Goal: Information Seeking & Learning: Check status

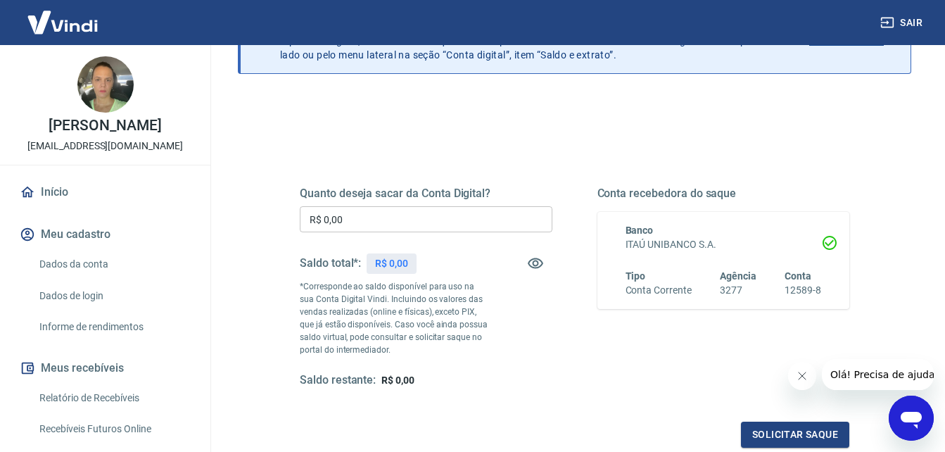
scroll to position [141, 0]
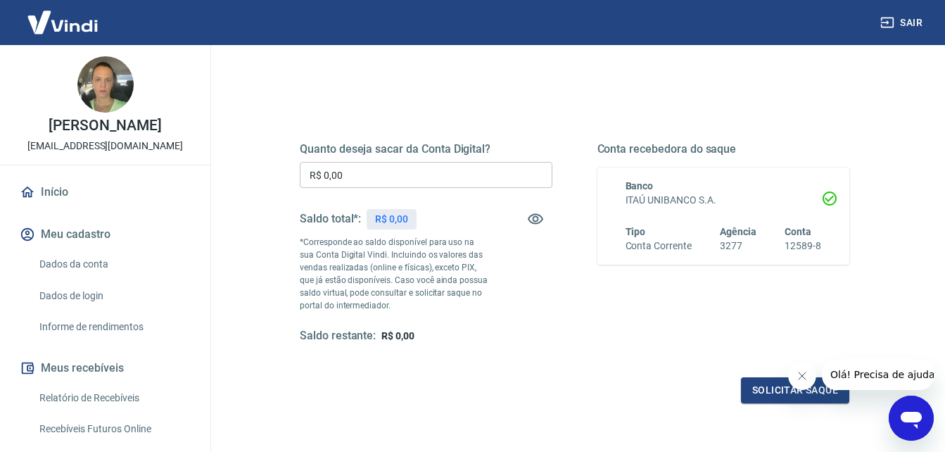
click at [802, 376] on icon "Fechar mensagem da empresa" at bounding box center [801, 375] width 7 height 7
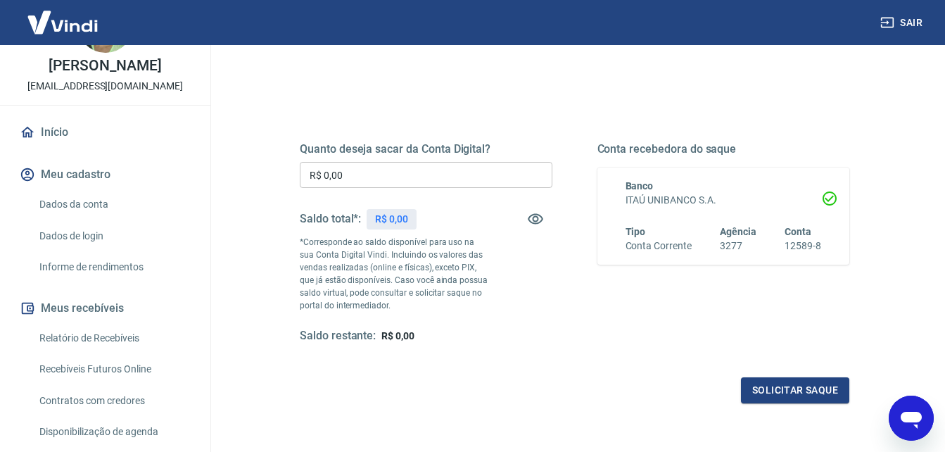
scroll to position [12, 0]
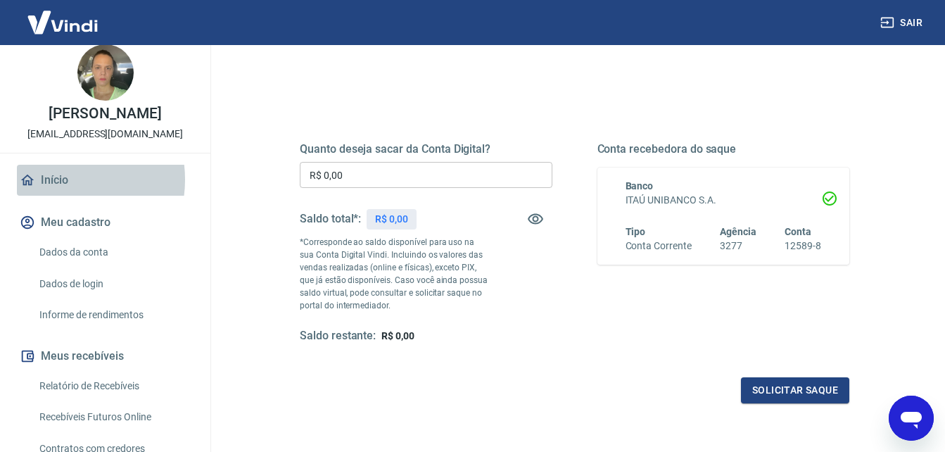
click at [59, 194] on link "Início" at bounding box center [105, 180] width 177 height 31
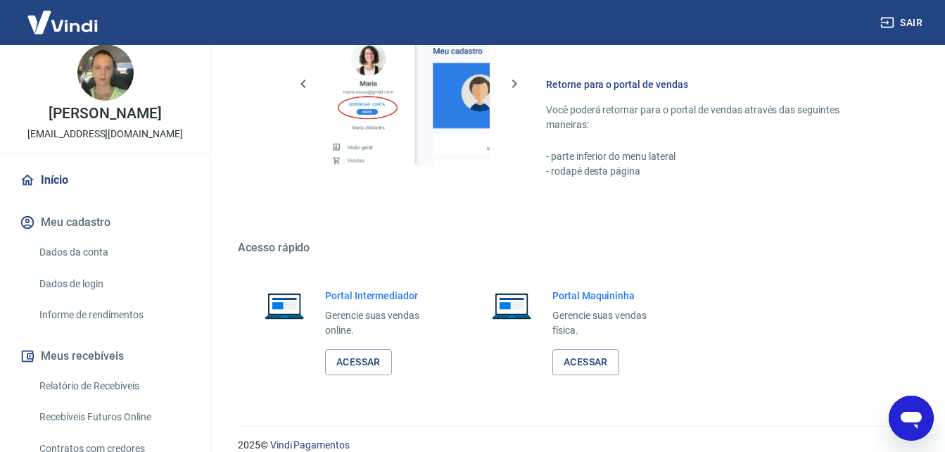
scroll to position [703, 0]
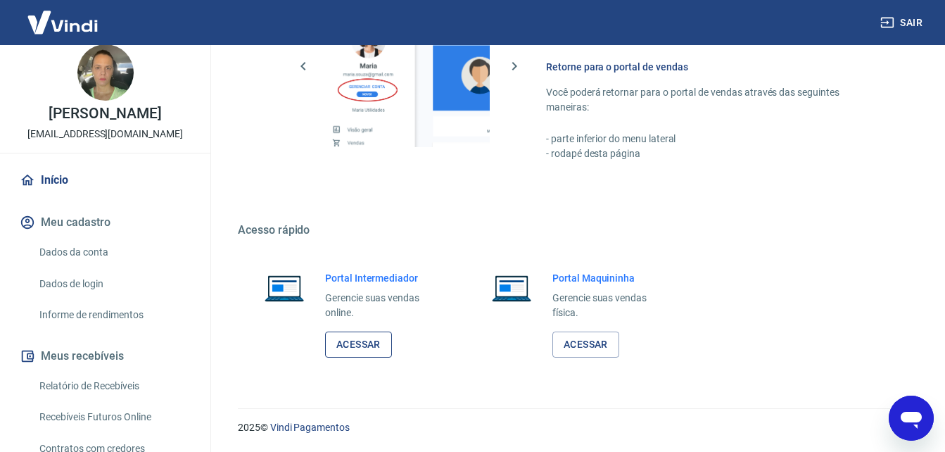
click at [361, 346] on link "Acessar" at bounding box center [358, 344] width 67 height 26
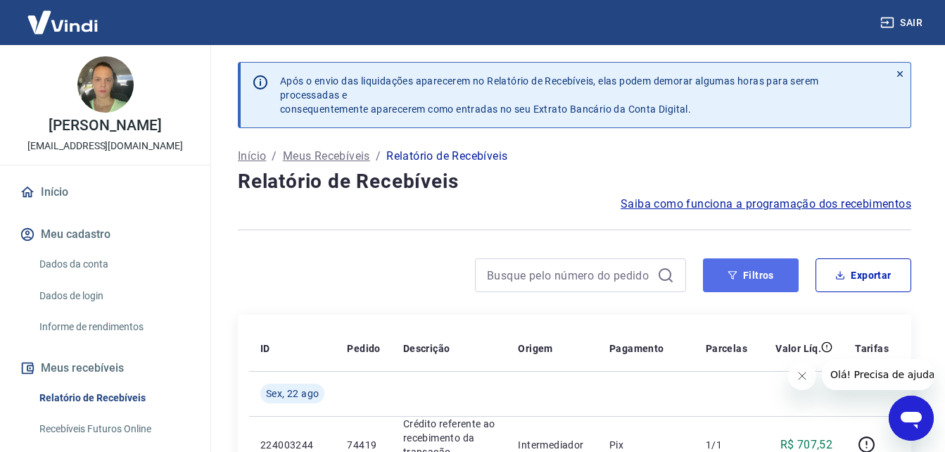
click at [765, 274] on button "Filtros" at bounding box center [751, 275] width 96 height 34
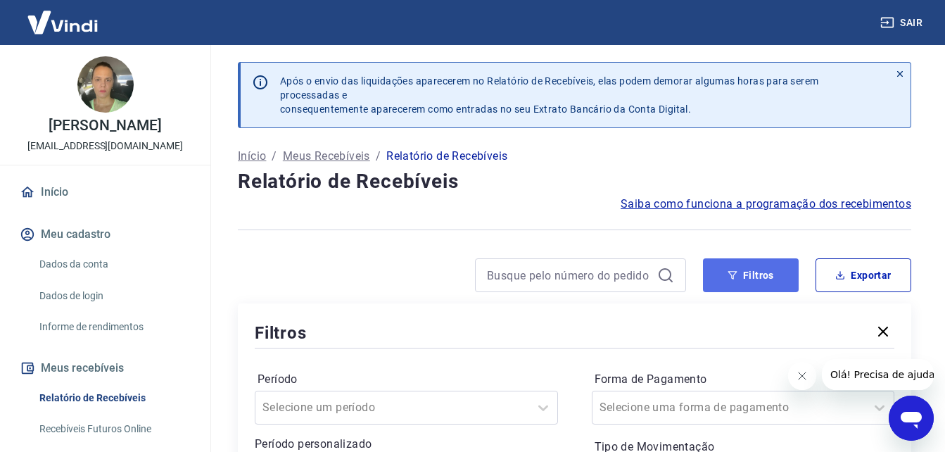
scroll to position [211, 0]
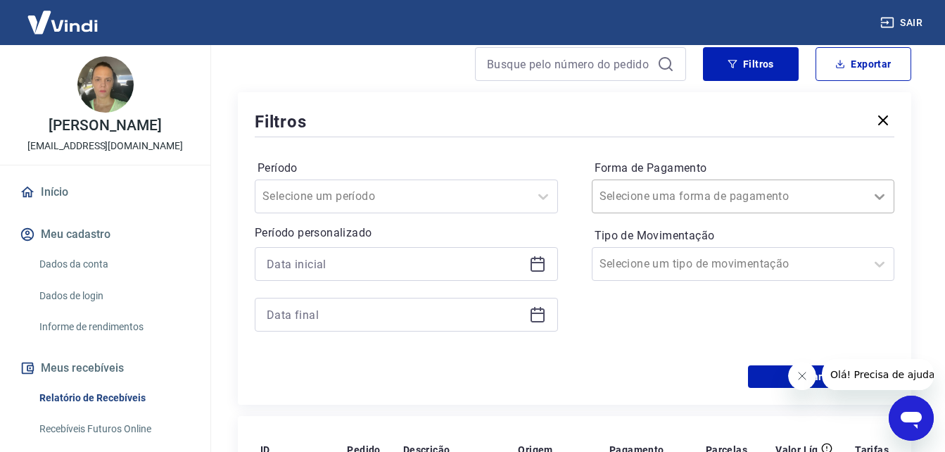
click at [881, 193] on icon at bounding box center [879, 196] width 17 height 17
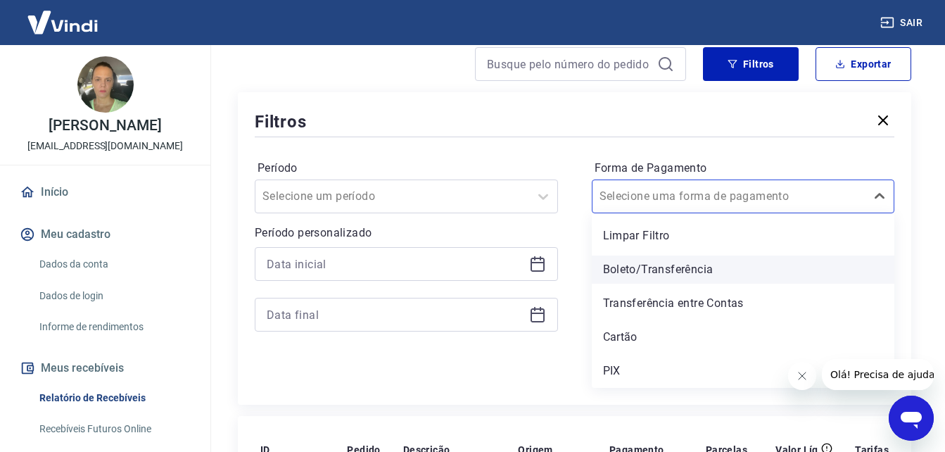
click at [682, 270] on div "Boleto/Transferência" at bounding box center [743, 269] width 303 height 28
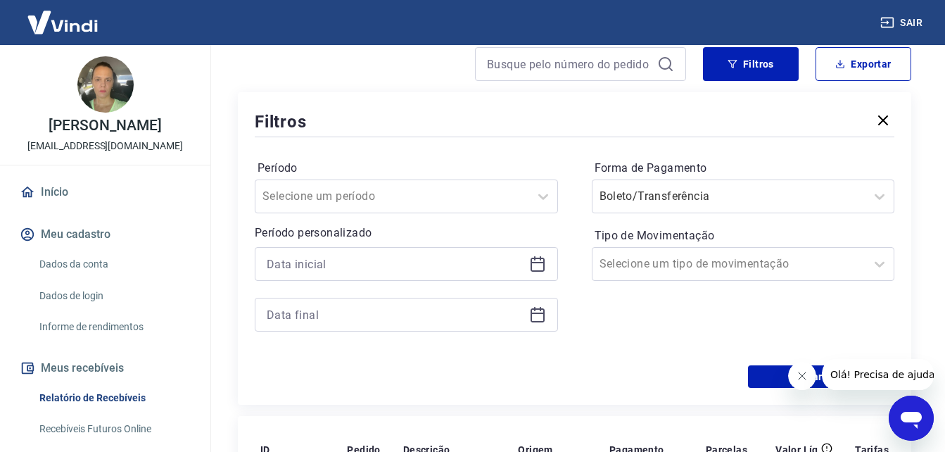
click at [799, 374] on icon "Fechar mensagem da empresa" at bounding box center [801, 375] width 11 height 11
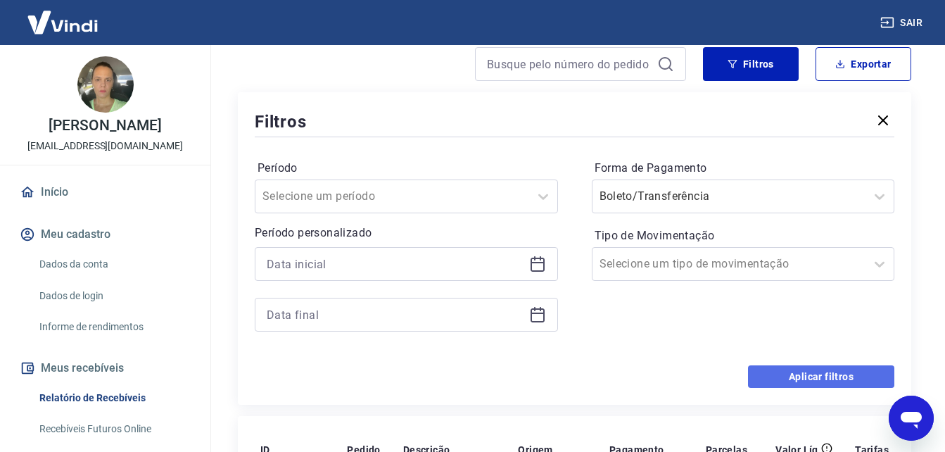
click at [799, 376] on button "Aplicar filtros" at bounding box center [821, 376] width 146 height 23
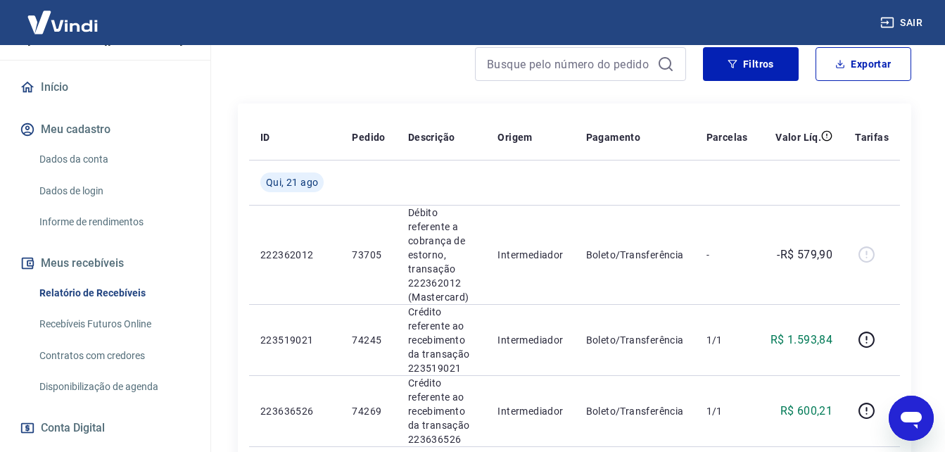
scroll to position [61, 0]
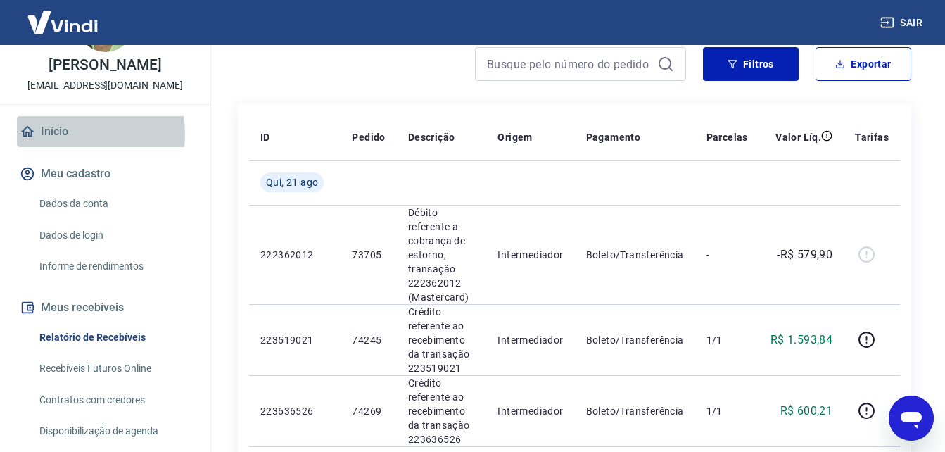
click at [58, 147] on link "Início" at bounding box center [105, 131] width 177 height 31
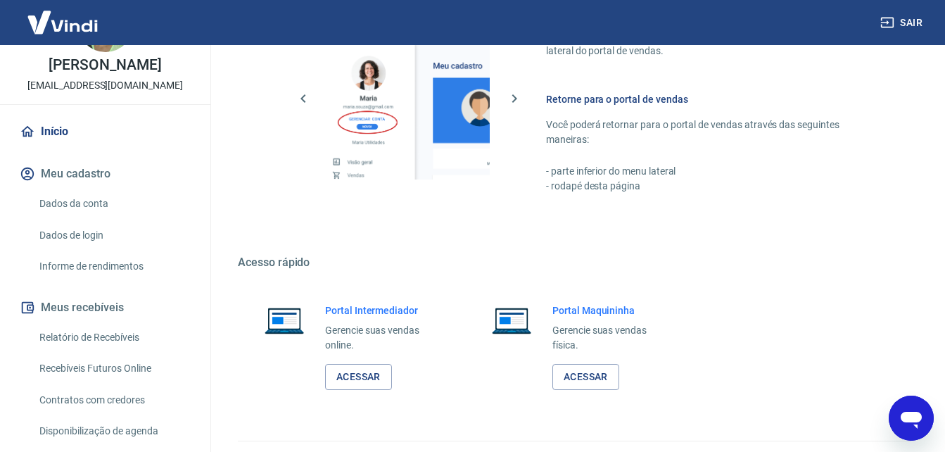
scroll to position [703, 0]
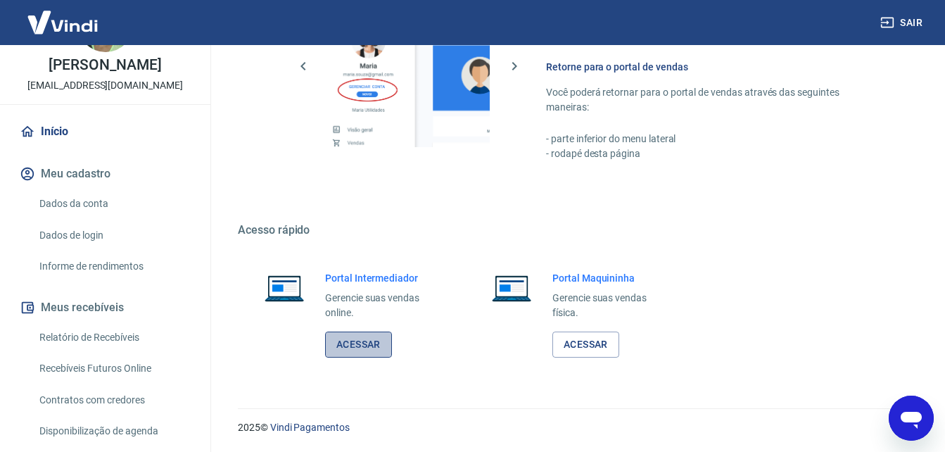
click at [362, 348] on link "Acessar" at bounding box center [358, 344] width 67 height 26
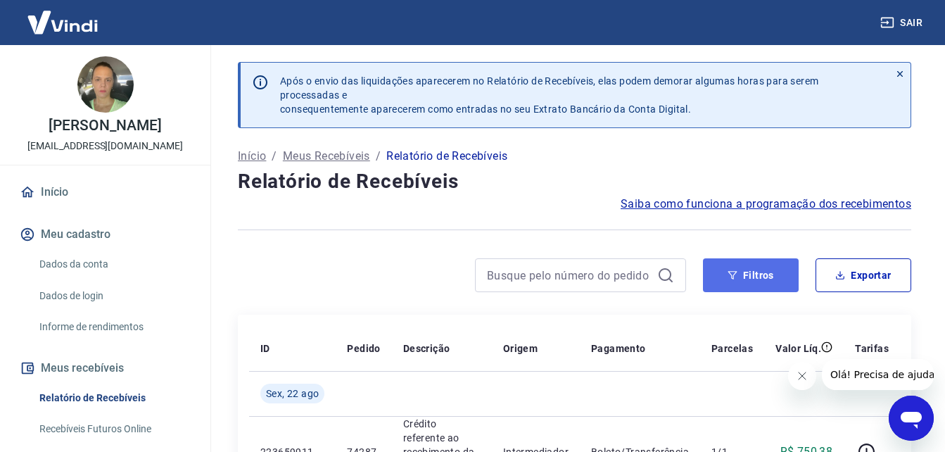
click at [752, 278] on button "Filtros" at bounding box center [751, 275] width 96 height 34
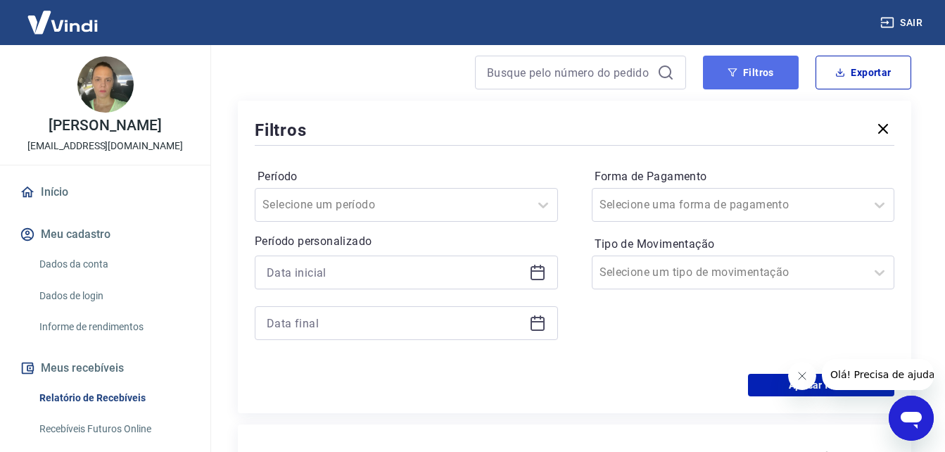
scroll to position [211, 0]
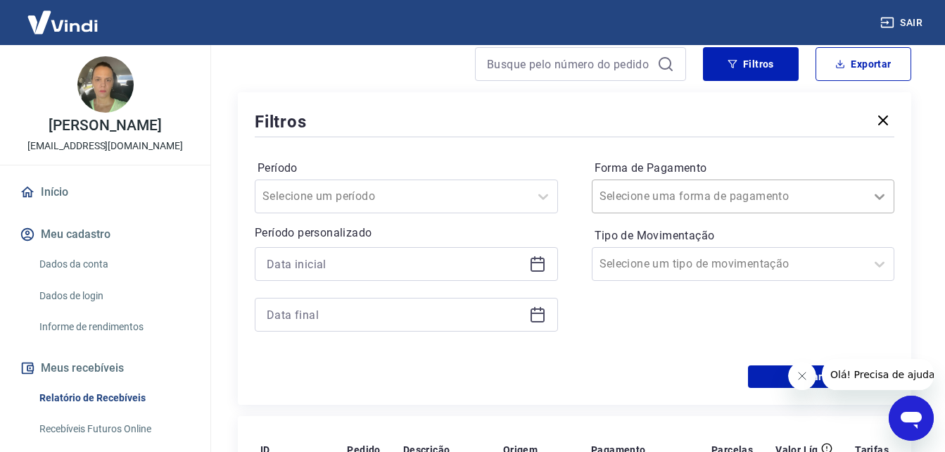
click at [878, 194] on icon at bounding box center [879, 196] width 17 height 17
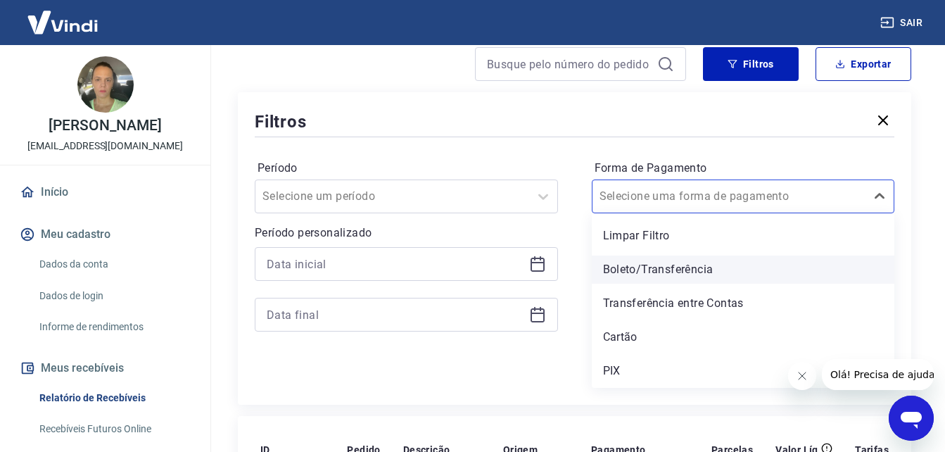
click at [667, 268] on div "Boleto/Transferência" at bounding box center [743, 269] width 303 height 28
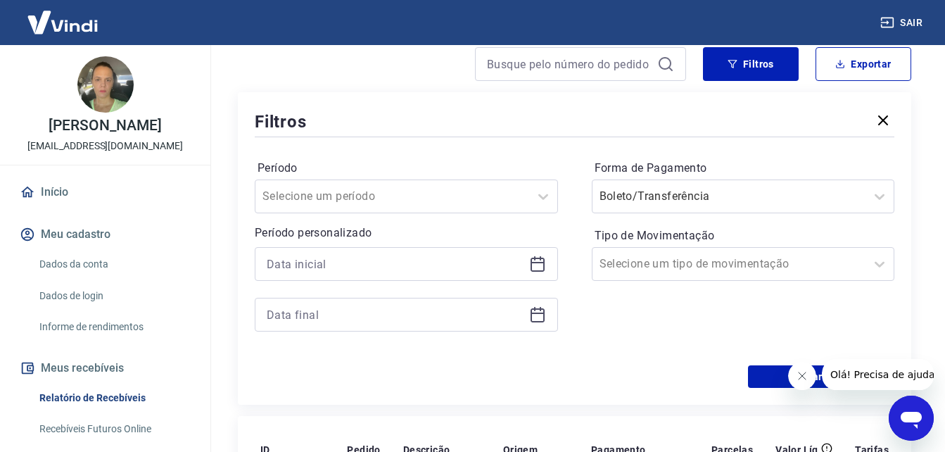
click at [804, 376] on icon "Fechar mensagem da empresa" at bounding box center [801, 375] width 11 height 11
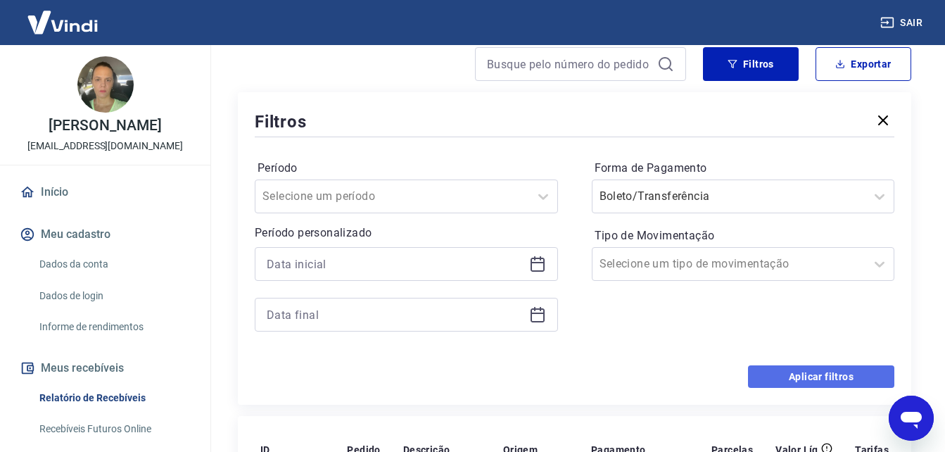
click at [803, 377] on button "Aplicar filtros" at bounding box center [821, 376] width 146 height 23
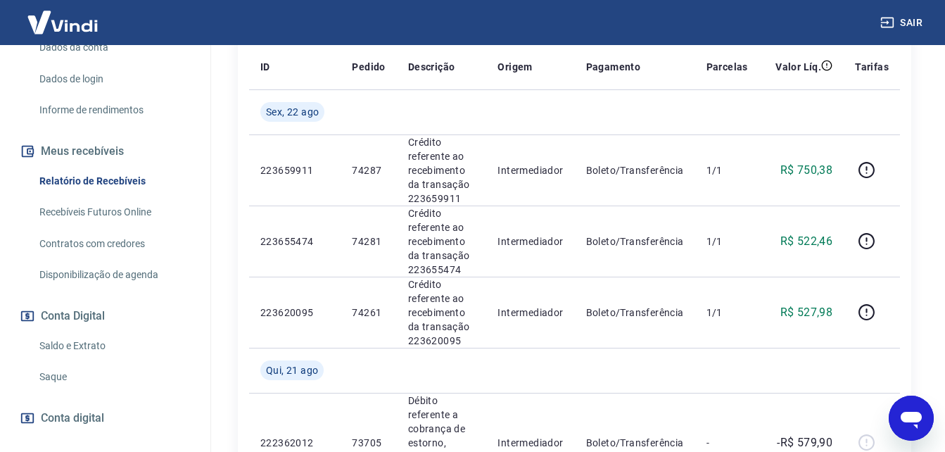
scroll to position [239, 0]
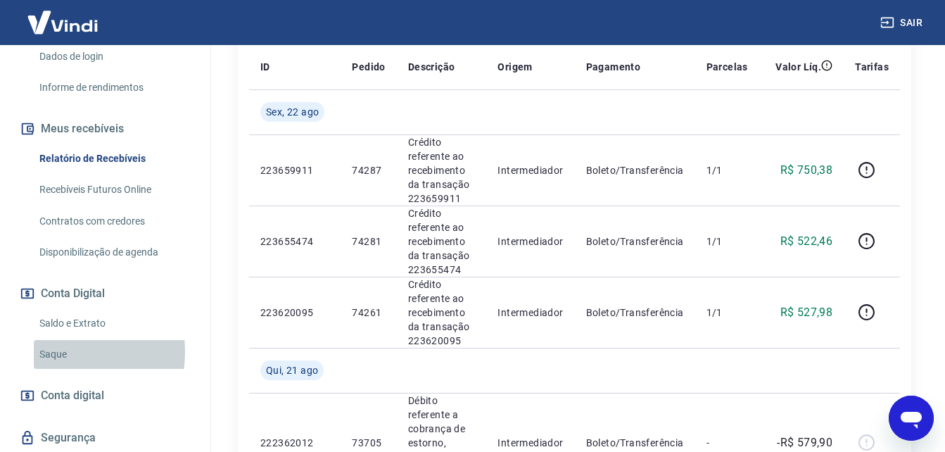
click at [56, 367] on link "Saque" at bounding box center [114, 354] width 160 height 29
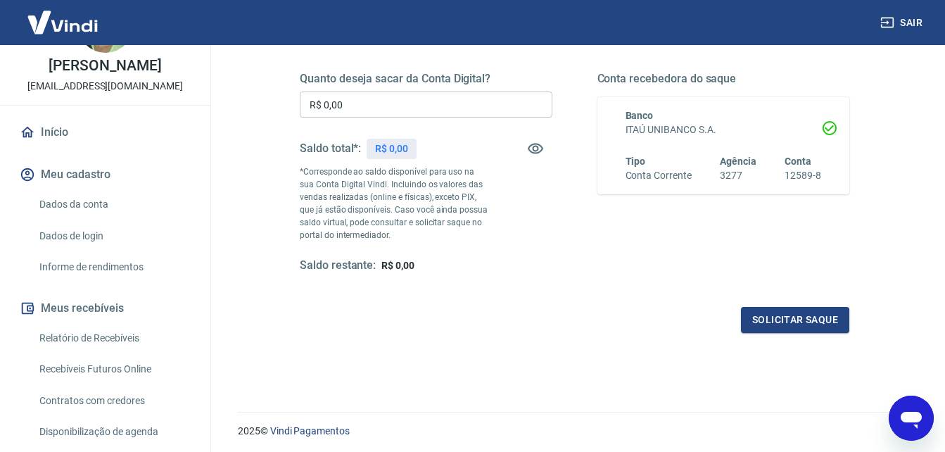
scroll to position [48, 0]
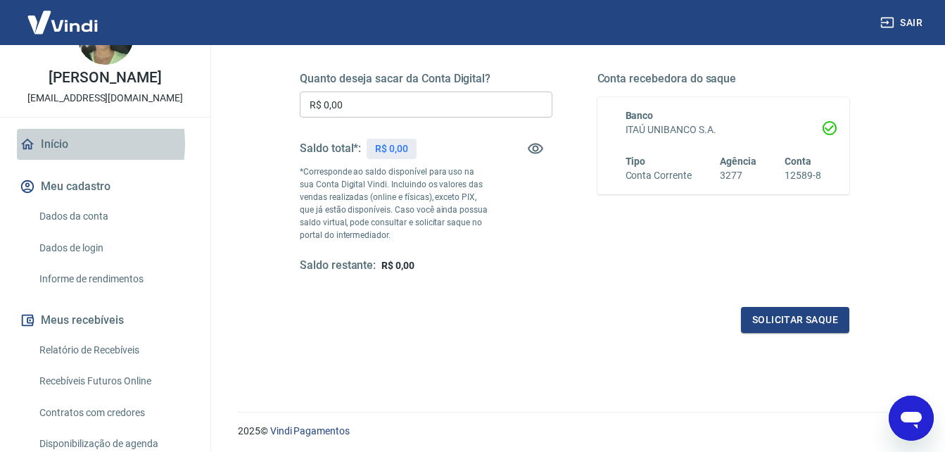
click at [58, 158] on link "Início" at bounding box center [105, 144] width 177 height 31
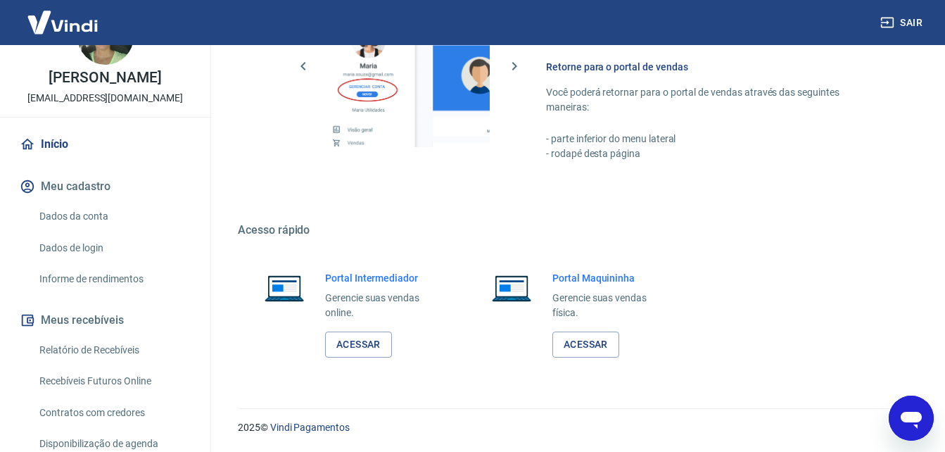
scroll to position [699, 0]
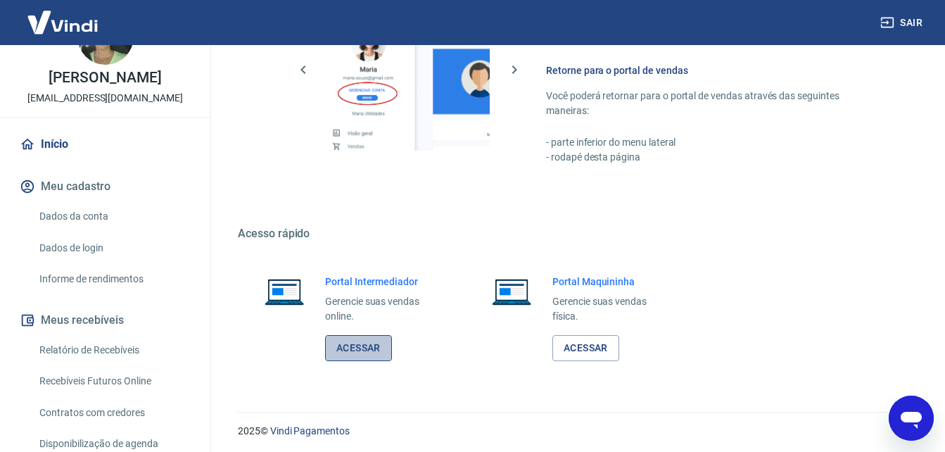
click at [355, 343] on link "Acessar" at bounding box center [358, 348] width 67 height 26
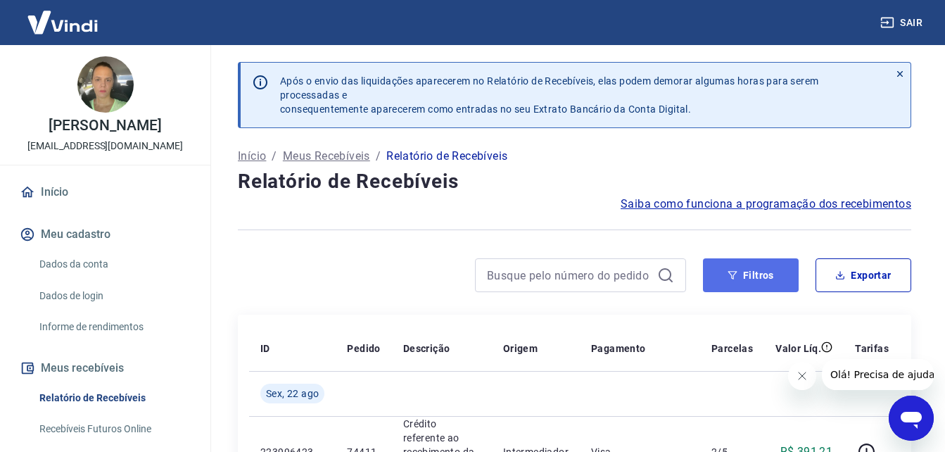
click at [754, 270] on button "Filtros" at bounding box center [751, 275] width 96 height 34
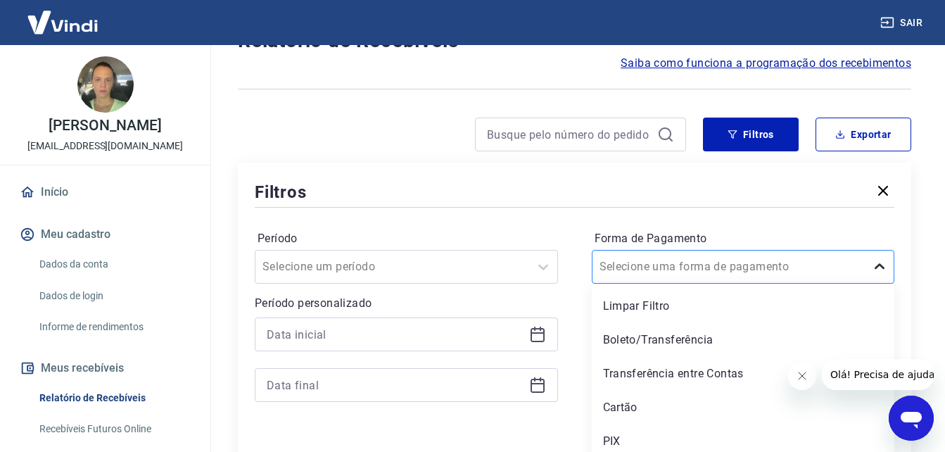
scroll to position [147, 0]
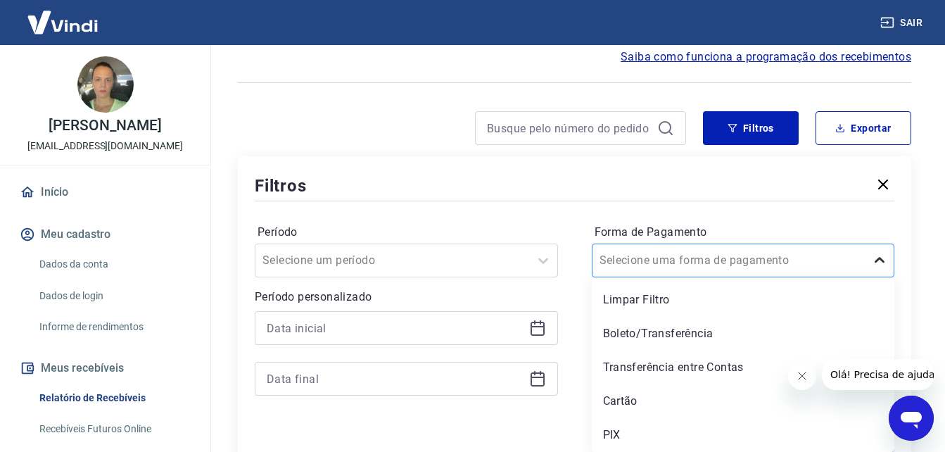
click at [879, 265] on icon at bounding box center [879, 260] width 17 height 17
click at [678, 299] on div "Limpar Filtro" at bounding box center [743, 300] width 303 height 28
click at [881, 258] on icon at bounding box center [879, 260] width 17 height 17
click at [683, 331] on div "Boleto/Transferência" at bounding box center [743, 333] width 303 height 28
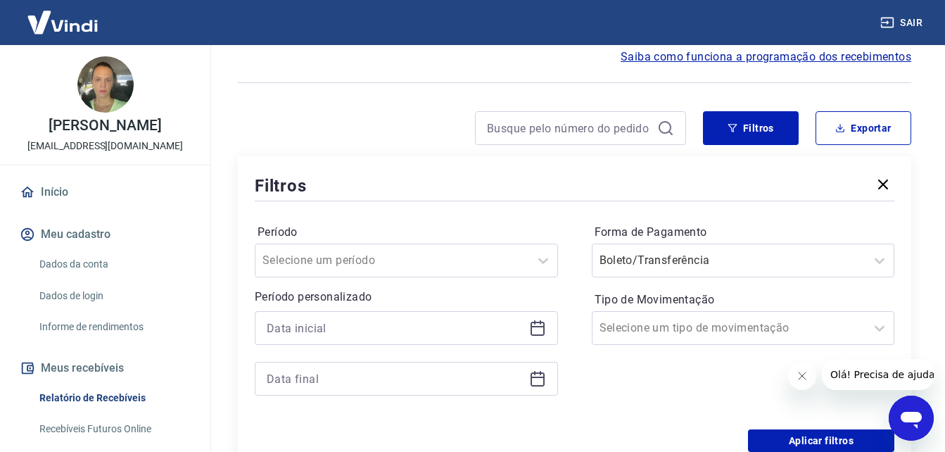
click at [801, 372] on icon "Fechar mensagem da empresa" at bounding box center [801, 375] width 11 height 11
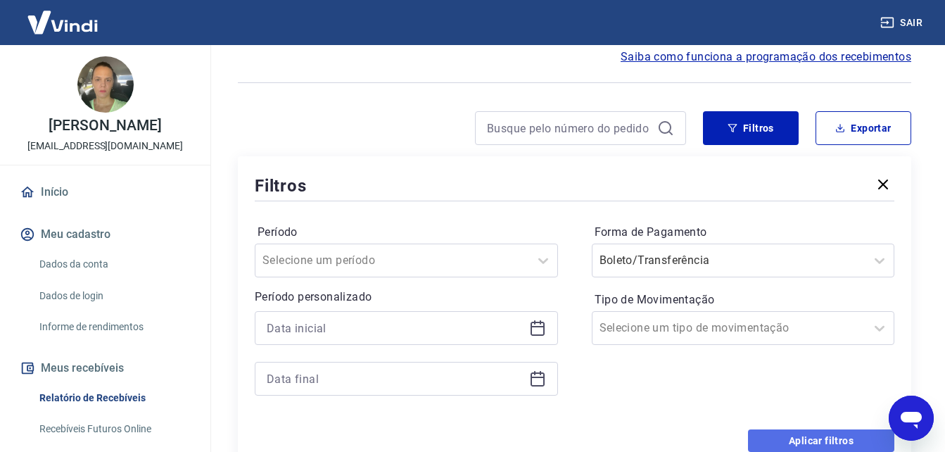
click at [812, 440] on button "Aplicar filtros" at bounding box center [821, 440] width 146 height 23
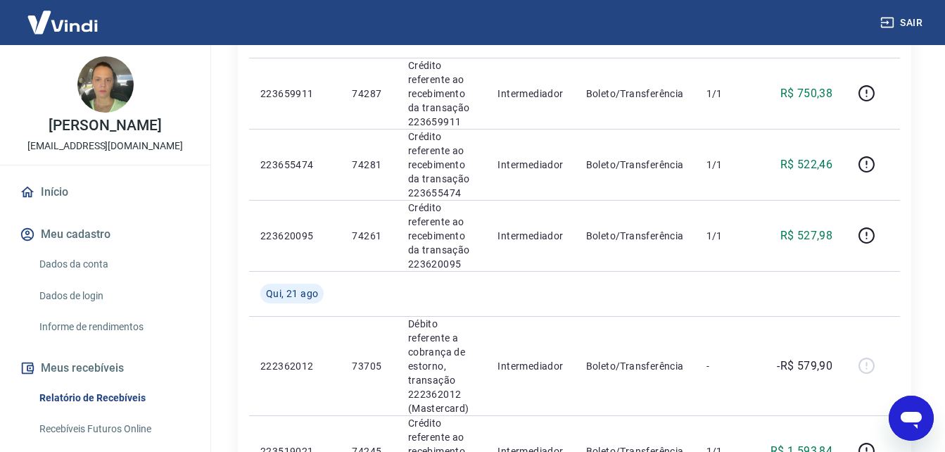
scroll to position [428, 0]
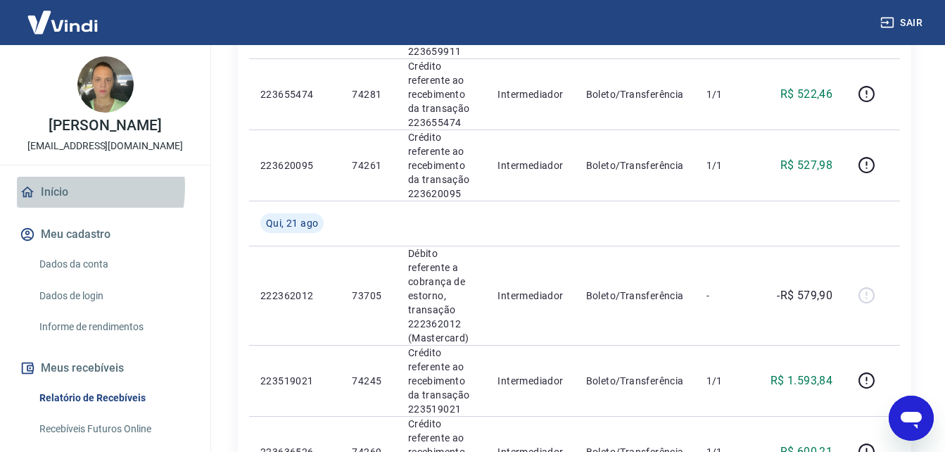
click at [52, 202] on link "Início" at bounding box center [105, 192] width 177 height 31
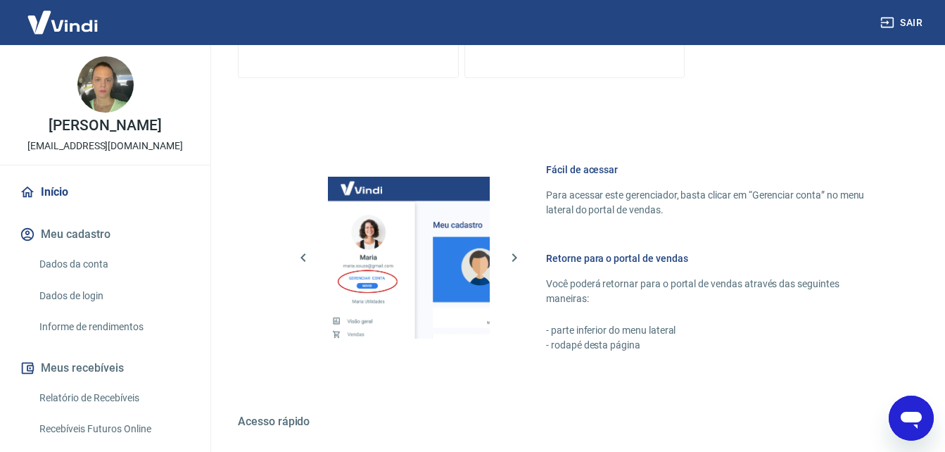
scroll to position [848, 0]
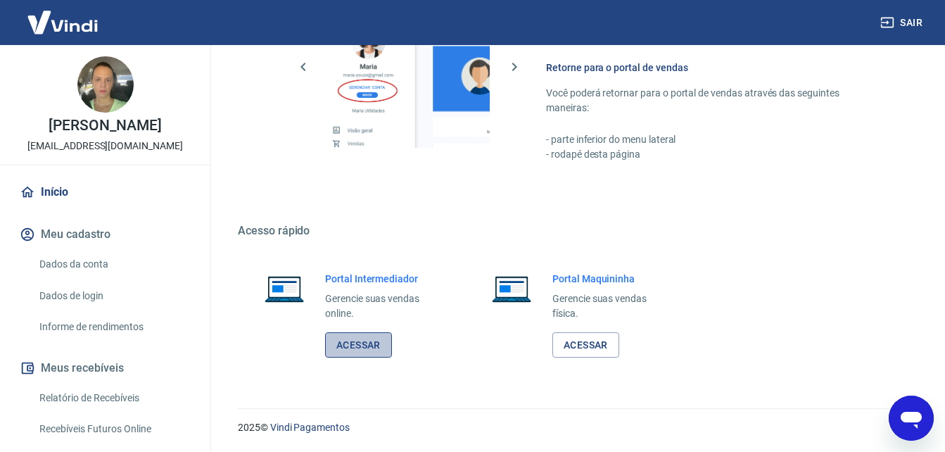
click at [337, 343] on link "Acessar" at bounding box center [358, 345] width 67 height 26
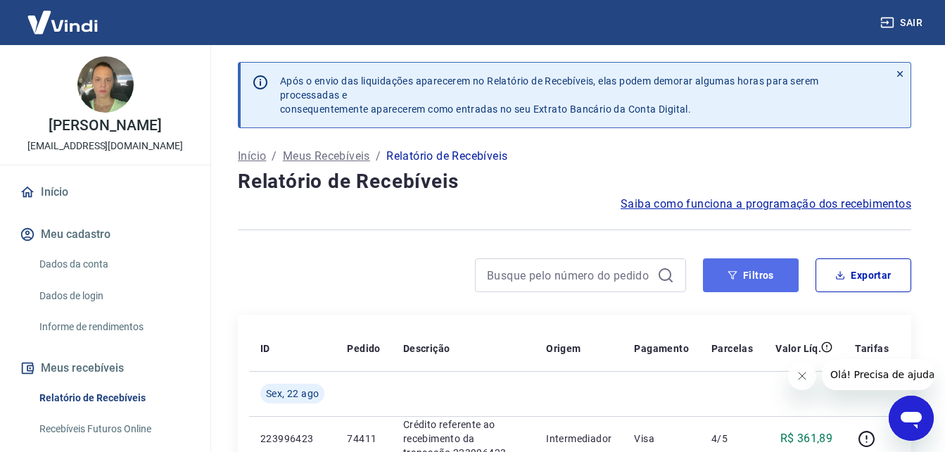
click at [762, 270] on button "Filtros" at bounding box center [751, 275] width 96 height 34
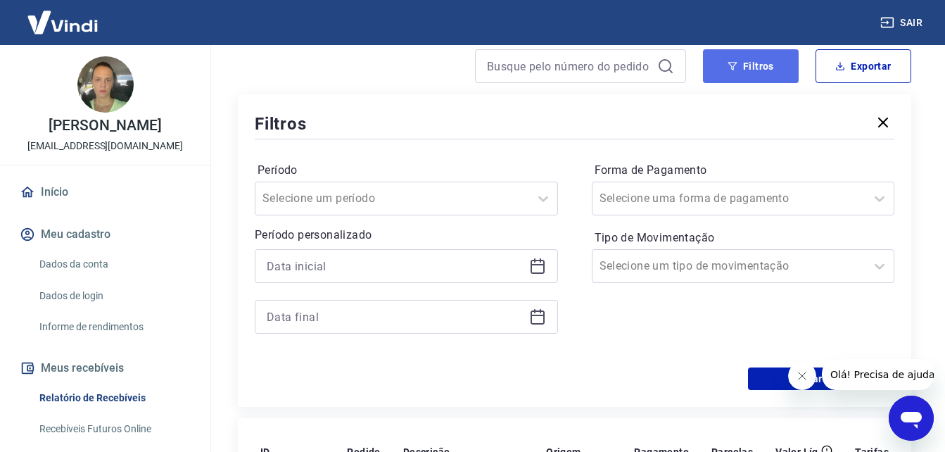
scroll to position [211, 0]
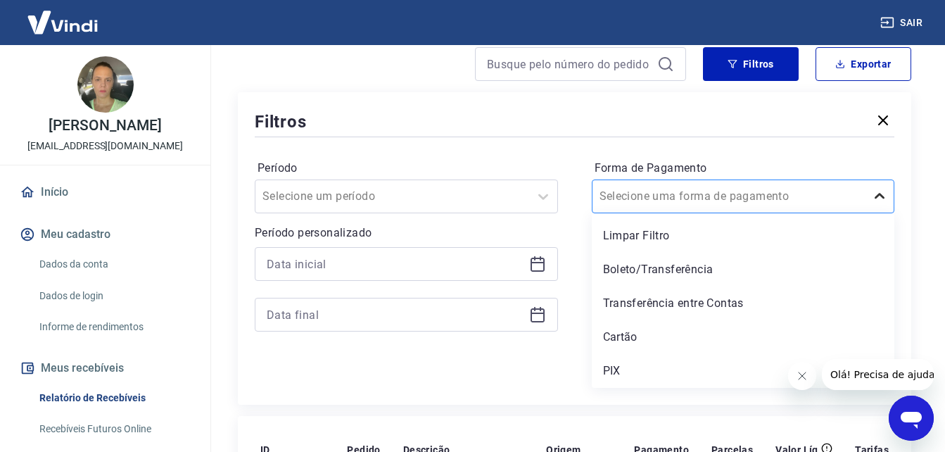
click at [879, 194] on icon at bounding box center [879, 196] width 17 height 17
click at [616, 372] on div "PIX" at bounding box center [743, 371] width 303 height 28
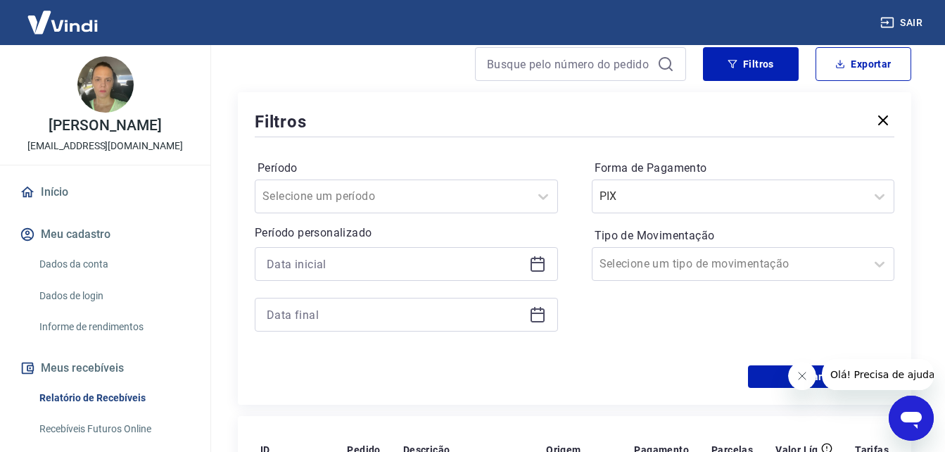
click at [797, 376] on icon "Fechar mensagem da empresa" at bounding box center [801, 375] width 11 height 11
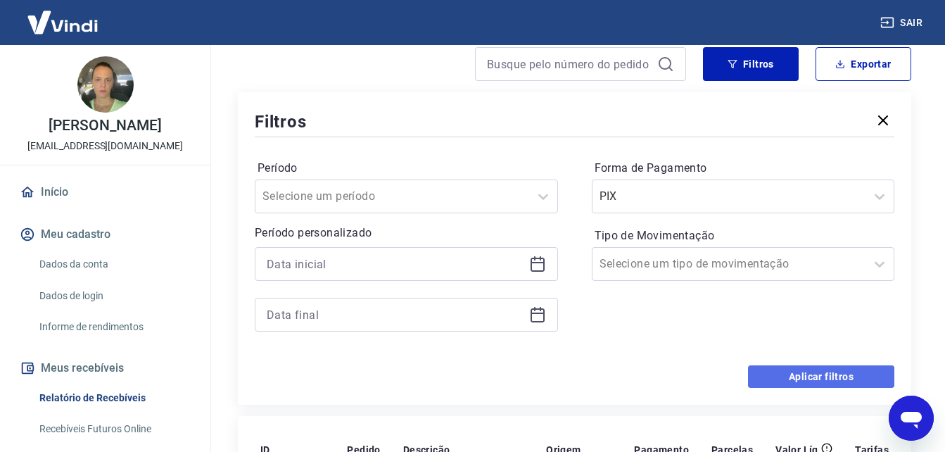
click at [796, 378] on button "Aplicar filtros" at bounding box center [821, 376] width 146 height 23
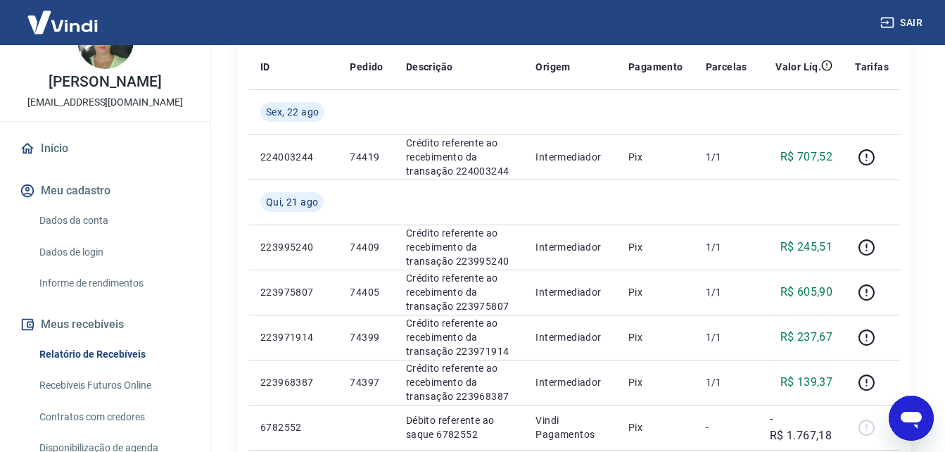
scroll to position [42, 0]
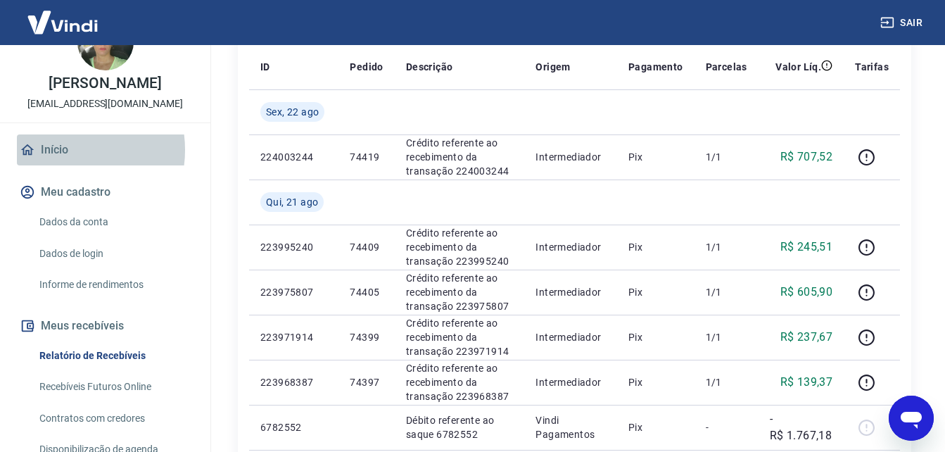
click at [65, 165] on link "Início" at bounding box center [105, 149] width 177 height 31
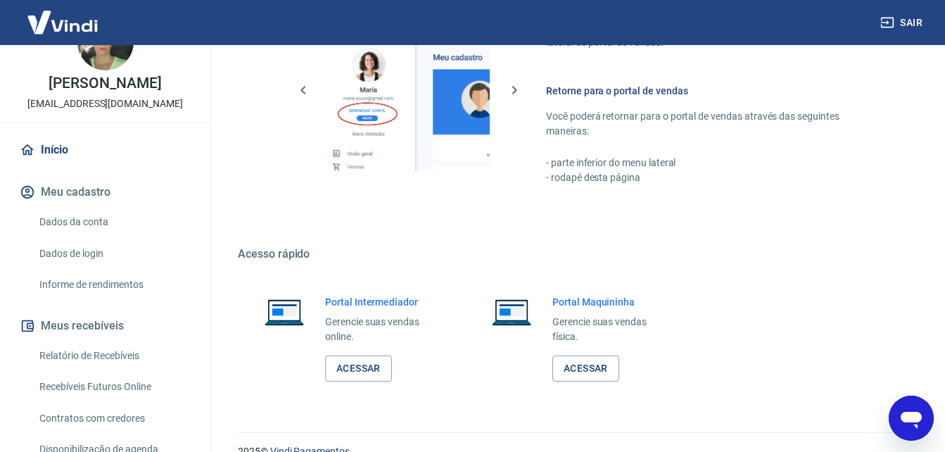
scroll to position [703, 0]
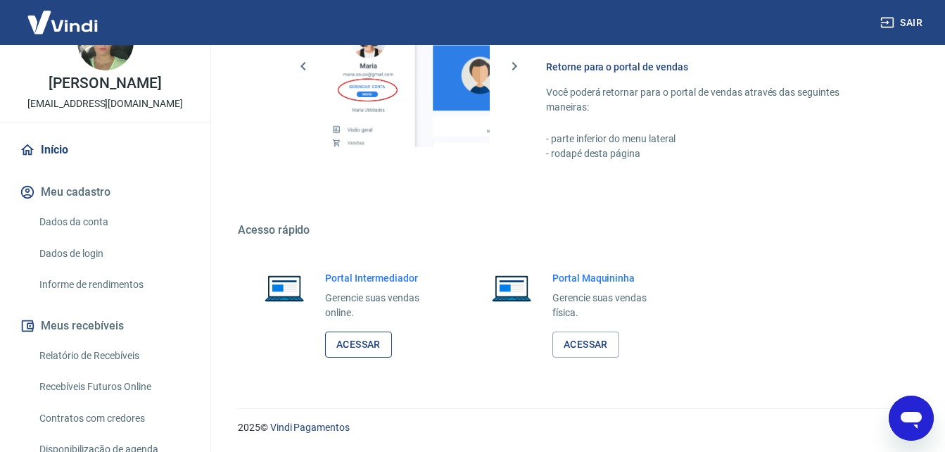
click at [366, 342] on link "Acessar" at bounding box center [358, 344] width 67 height 26
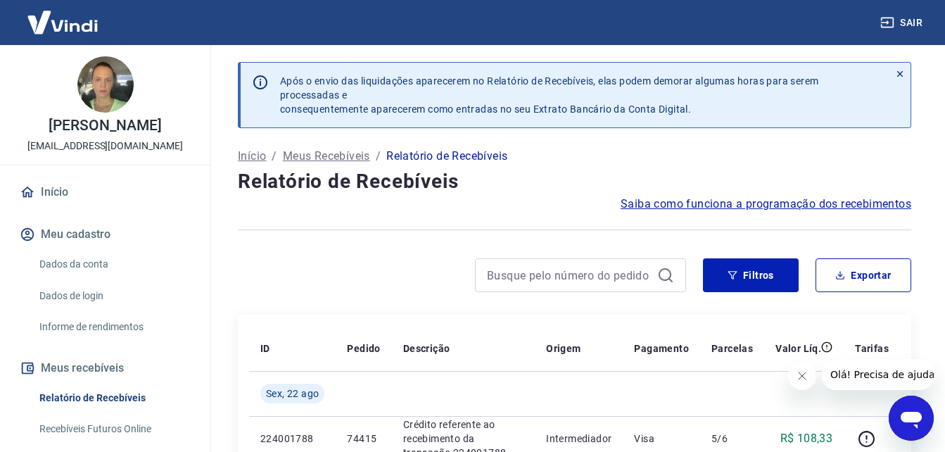
click at [802, 376] on icon "Fechar mensagem da empresa" at bounding box center [801, 375] width 11 height 11
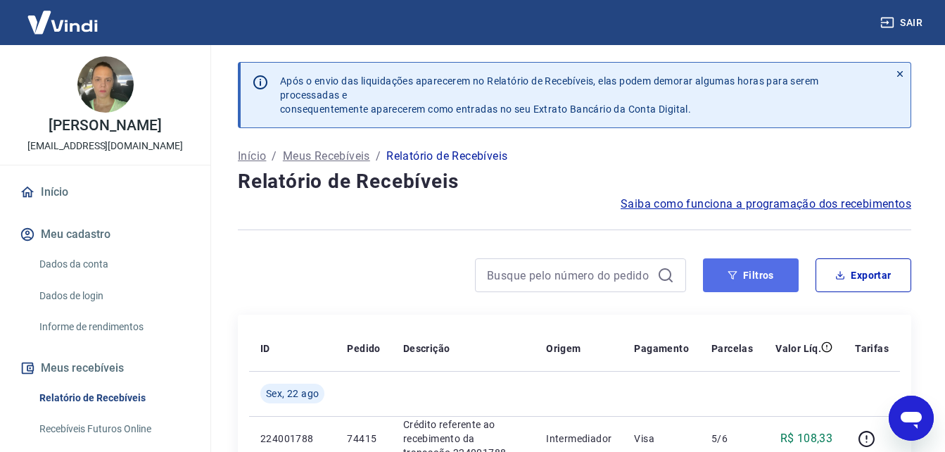
click at [747, 274] on button "Filtros" at bounding box center [751, 275] width 96 height 34
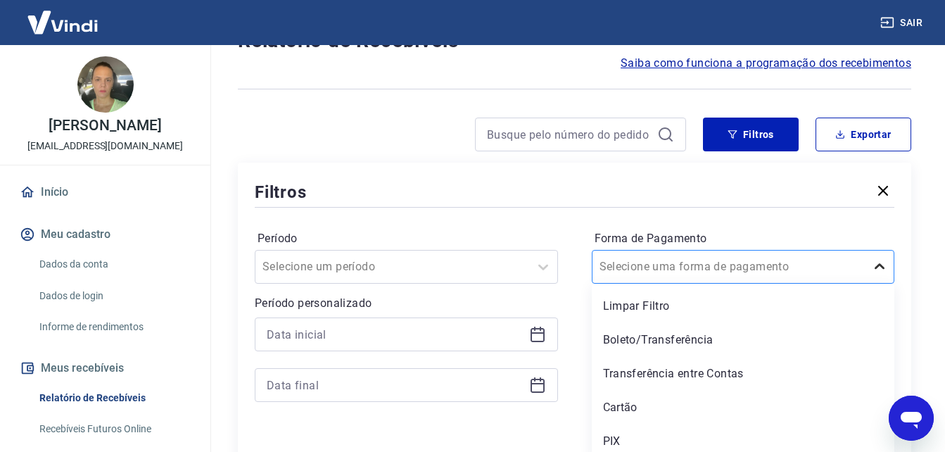
scroll to position [147, 0]
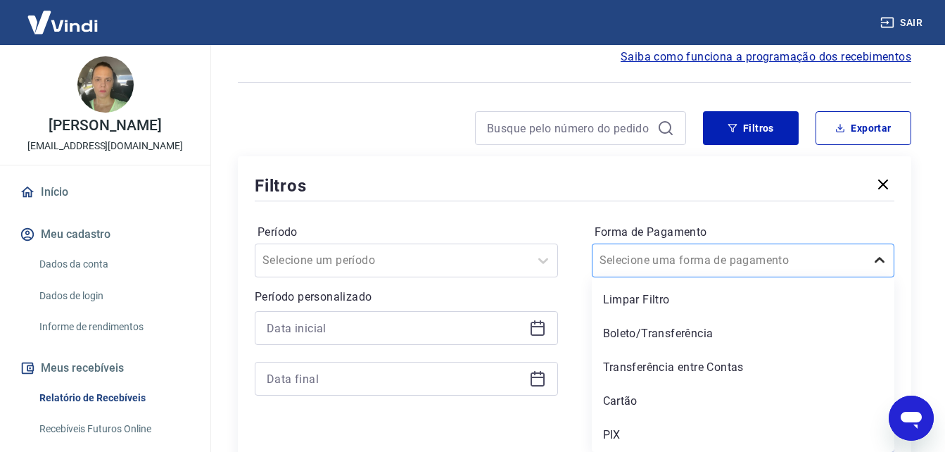
click at [874, 266] on icon at bounding box center [879, 260] width 17 height 17
click at [661, 334] on div "Boleto/Transferência" at bounding box center [743, 333] width 303 height 28
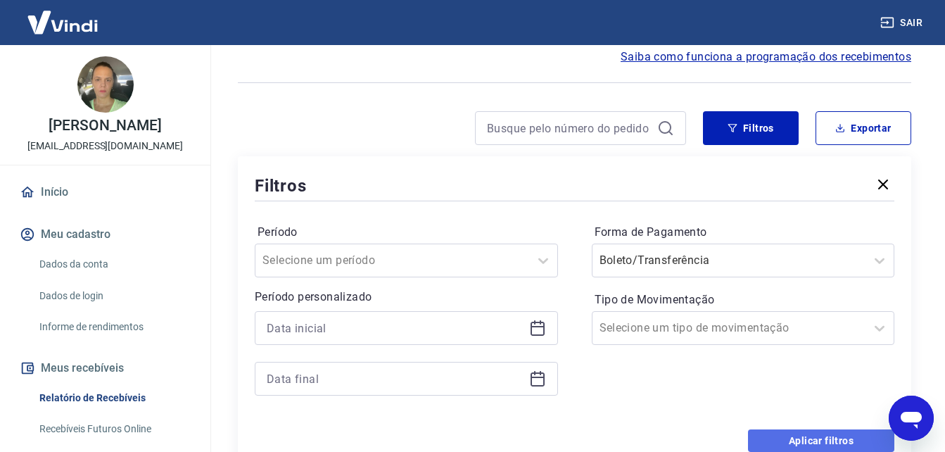
click at [813, 445] on button "Aplicar filtros" at bounding box center [821, 440] width 146 height 23
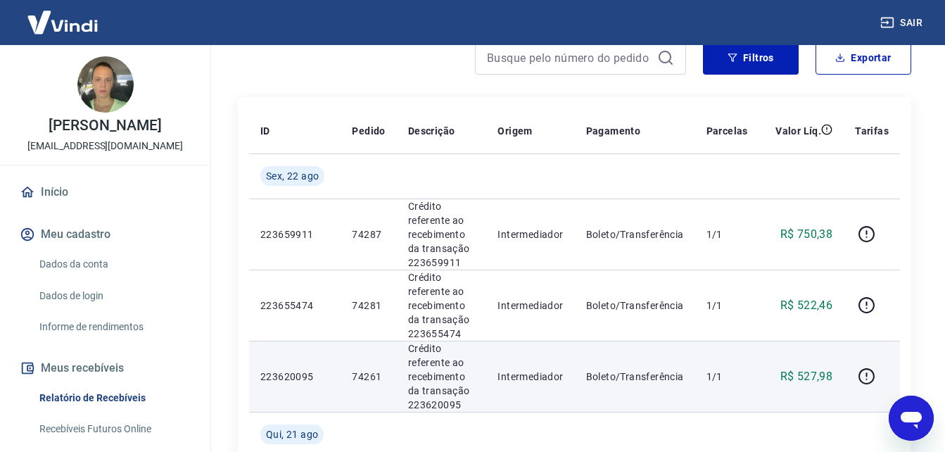
scroll to position [288, 0]
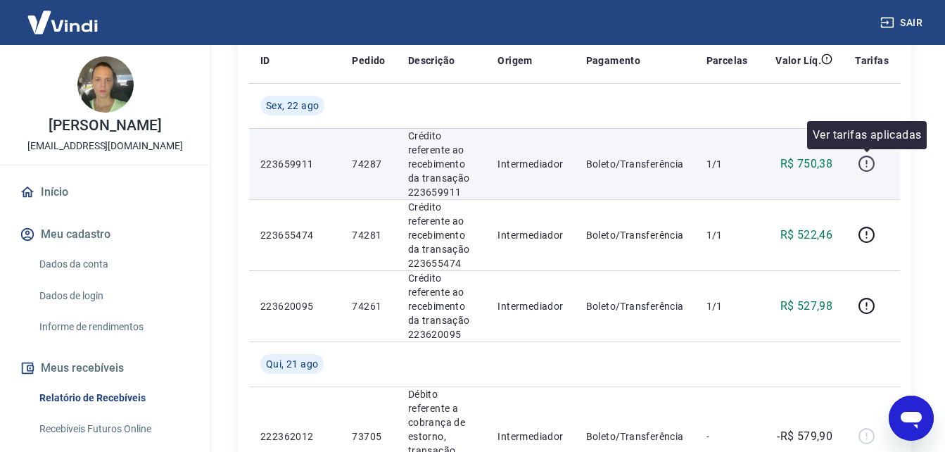
click at [867, 164] on icon "button" at bounding box center [865, 162] width 1 height 4
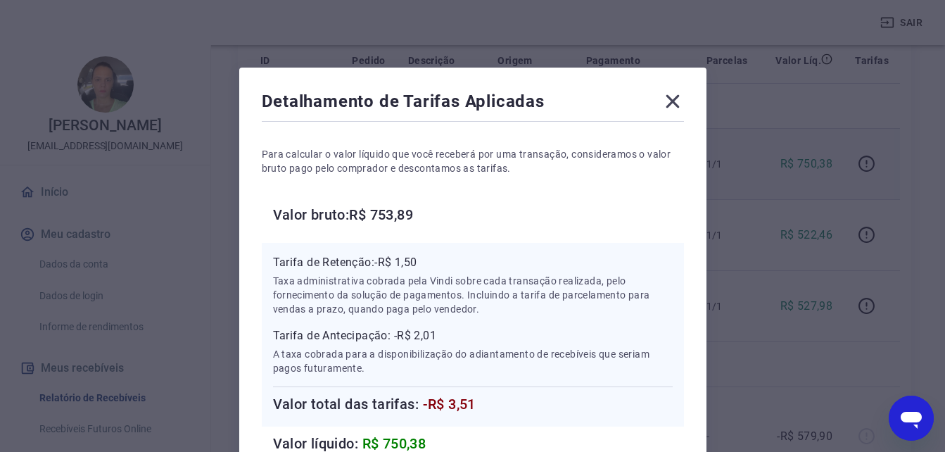
scroll to position [70, 0]
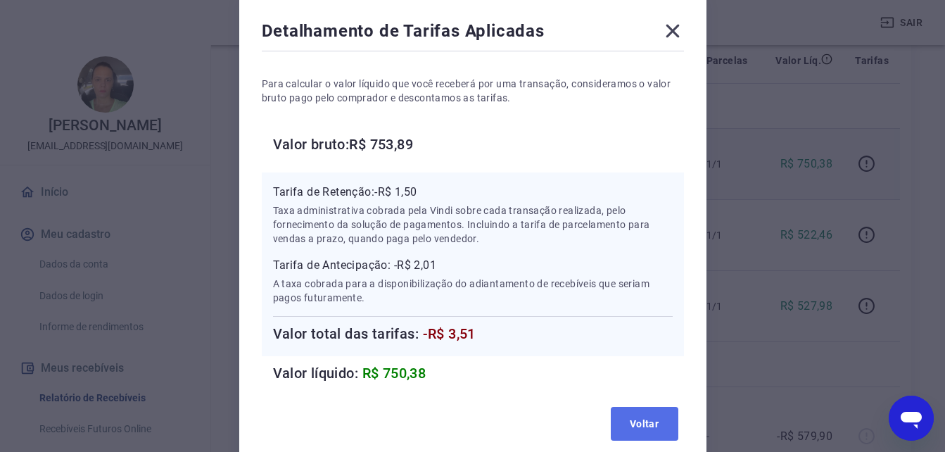
click at [637, 424] on button "Voltar" at bounding box center [645, 424] width 68 height 34
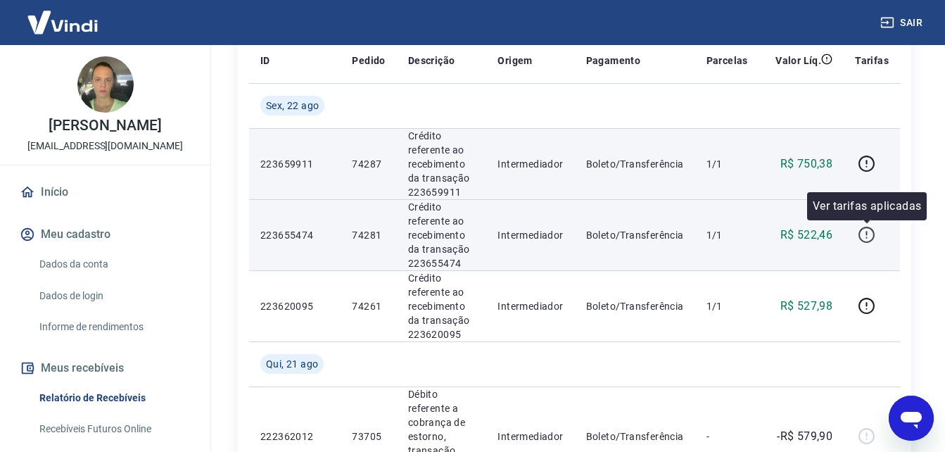
click at [862, 234] on icon "button" at bounding box center [867, 235] width 18 height 18
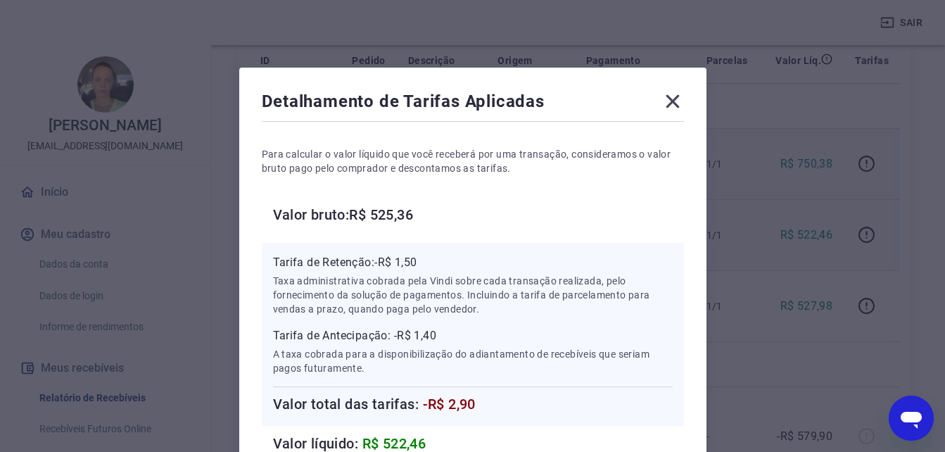
click at [785, 414] on div "Detalhamento de Tarifas Aplicadas Para calcular o valor líquido que você recebe…" at bounding box center [472, 226] width 945 height 452
click at [672, 107] on icon at bounding box center [672, 101] width 23 height 23
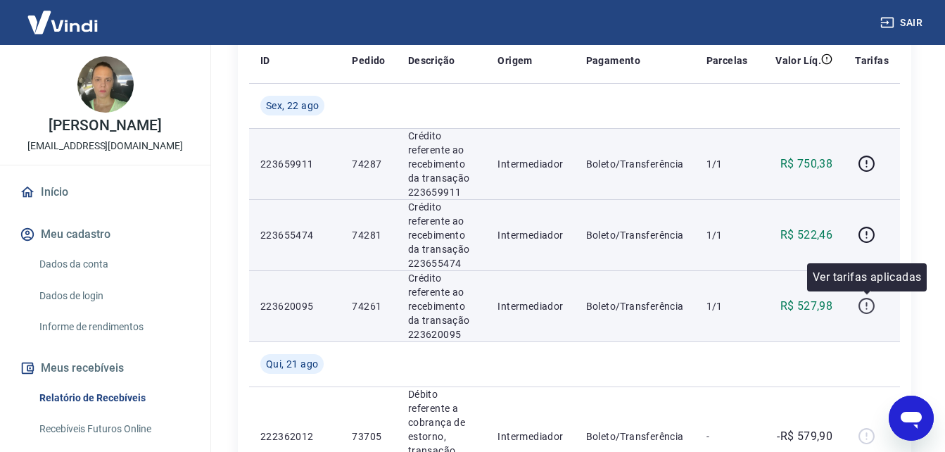
click at [867, 302] on icon "button" at bounding box center [867, 306] width 18 height 18
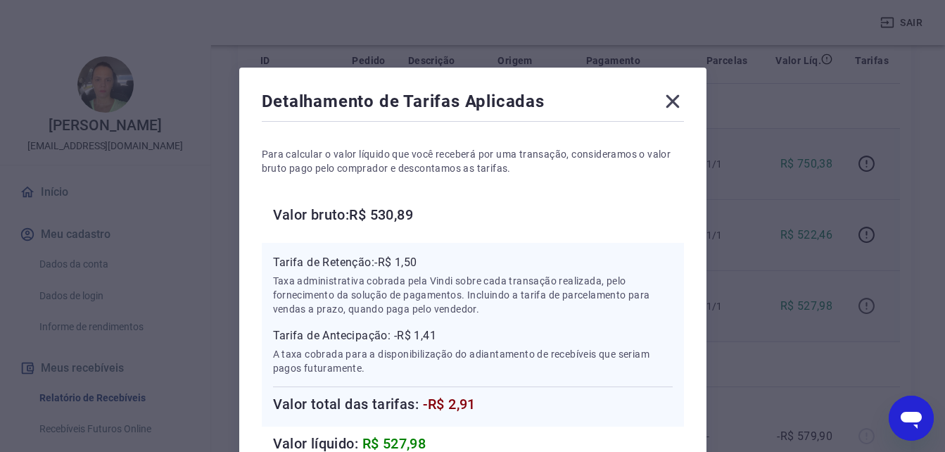
click at [867, 302] on div "Detalhamento de Tarifas Aplicadas Para calcular o valor líquido que você recebe…" at bounding box center [472, 226] width 945 height 452
click at [672, 103] on icon at bounding box center [672, 101] width 23 height 23
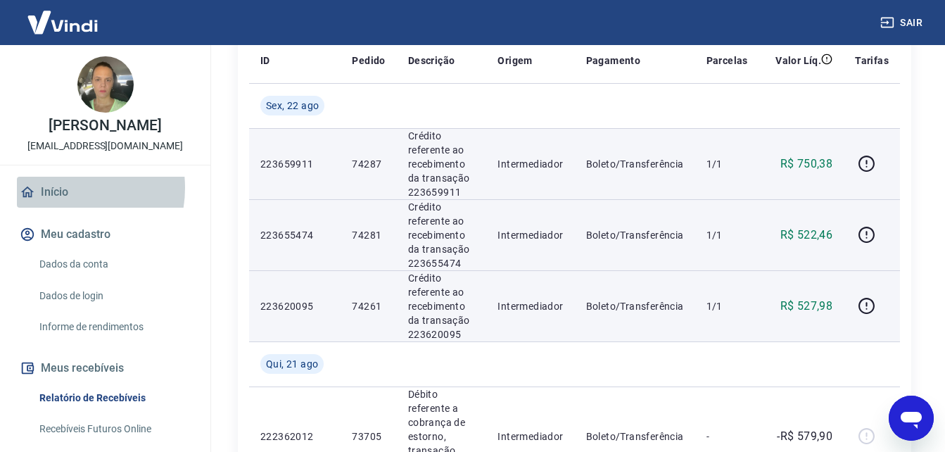
click at [61, 203] on link "Início" at bounding box center [105, 192] width 177 height 31
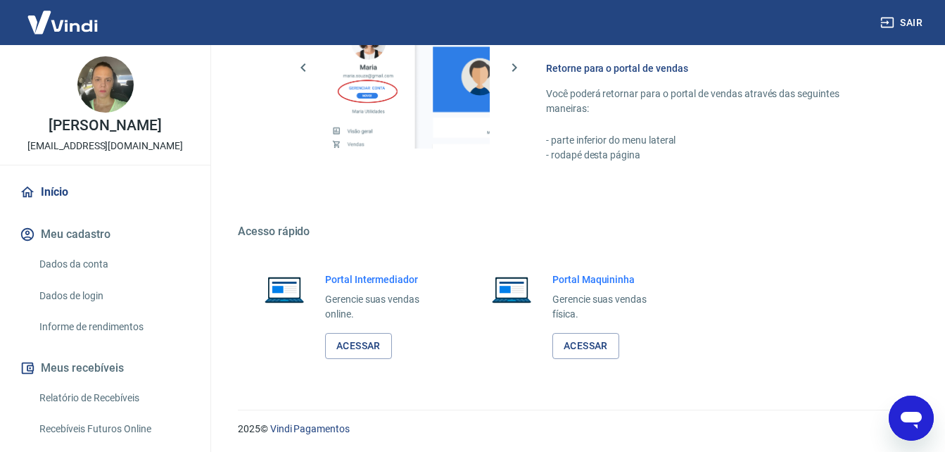
scroll to position [703, 0]
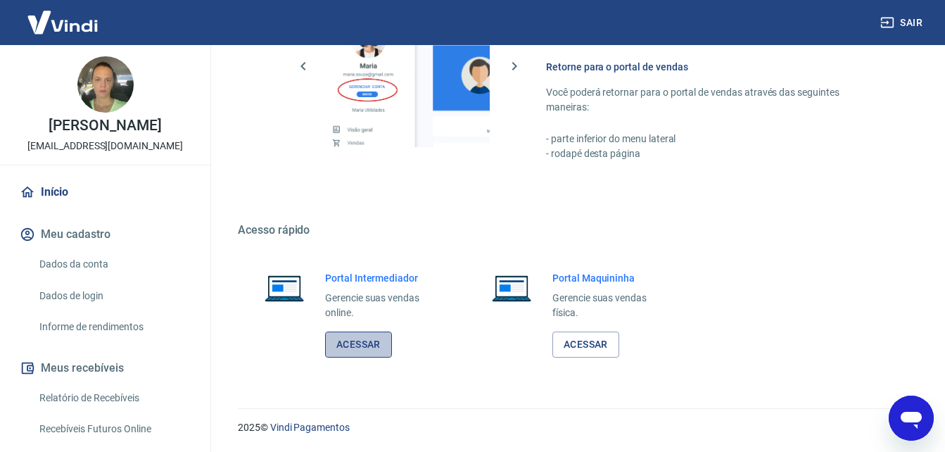
click at [357, 347] on link "Acessar" at bounding box center [358, 344] width 67 height 26
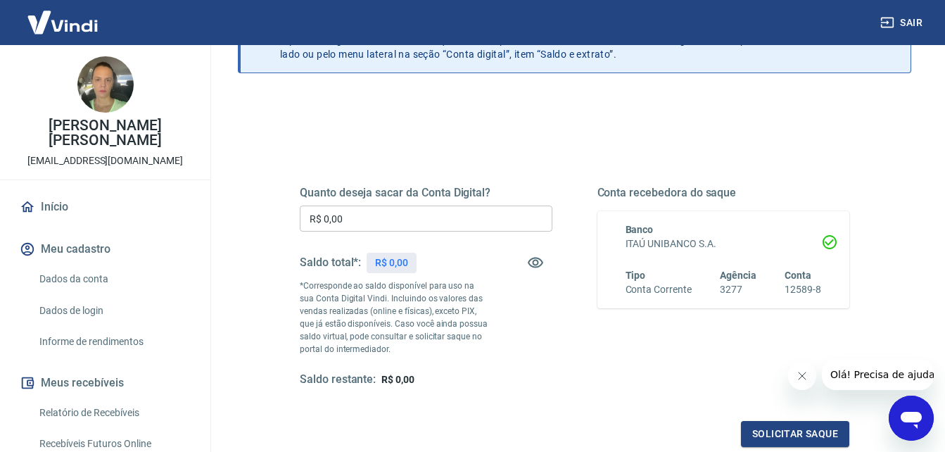
scroll to position [141, 0]
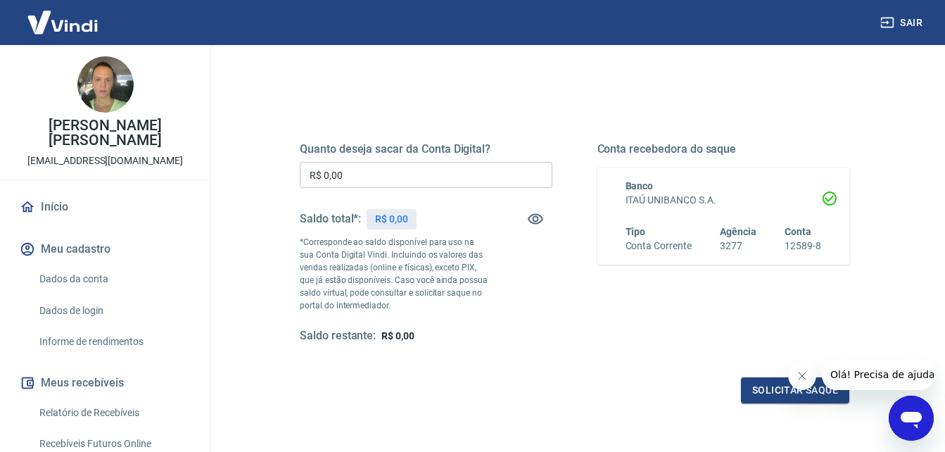
click at [798, 376] on icon "Fechar mensagem da empresa" at bounding box center [801, 375] width 11 height 11
